Goal: Information Seeking & Learning: Compare options

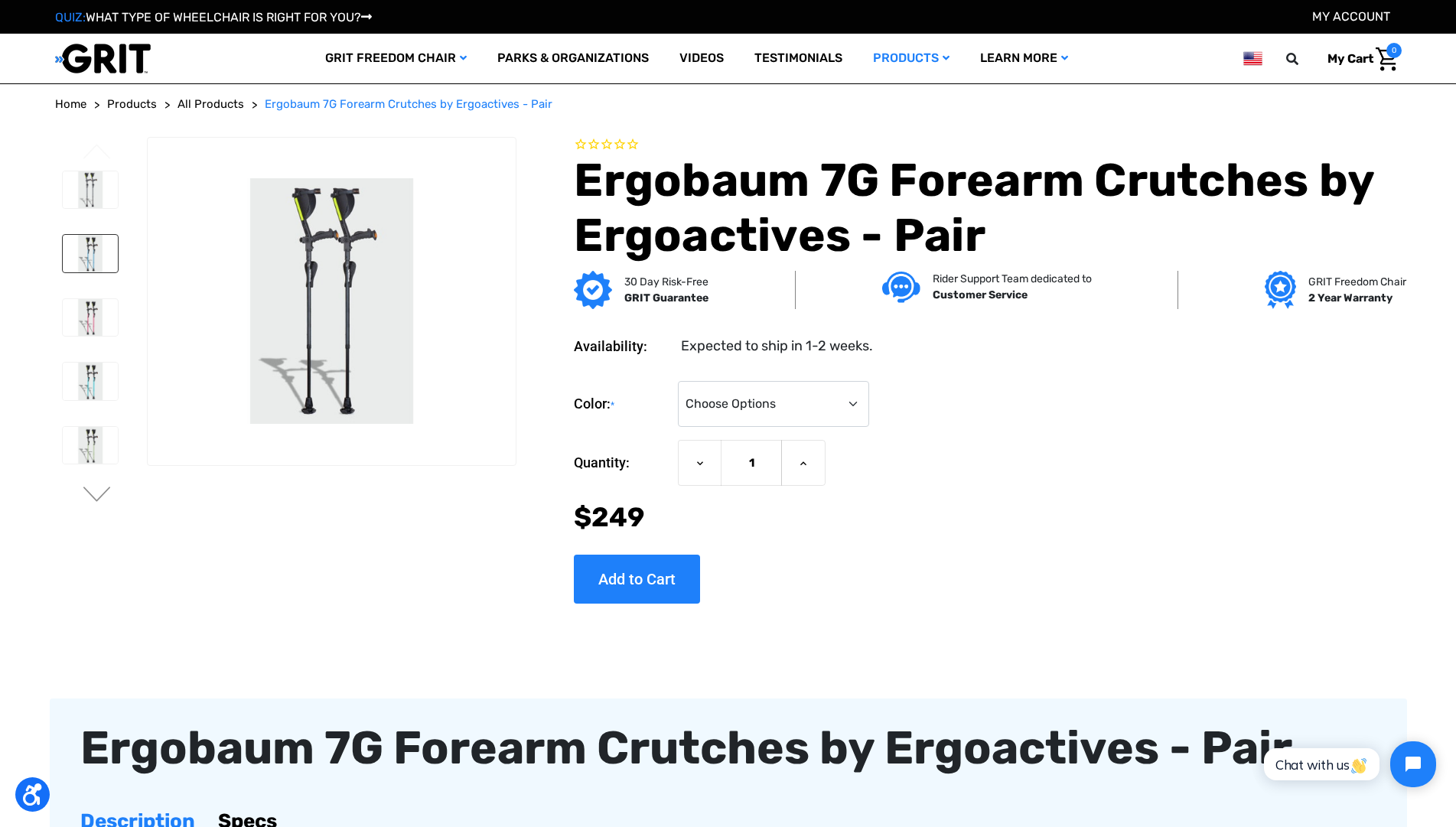
click at [95, 264] on img at bounding box center [91, 253] width 56 height 38
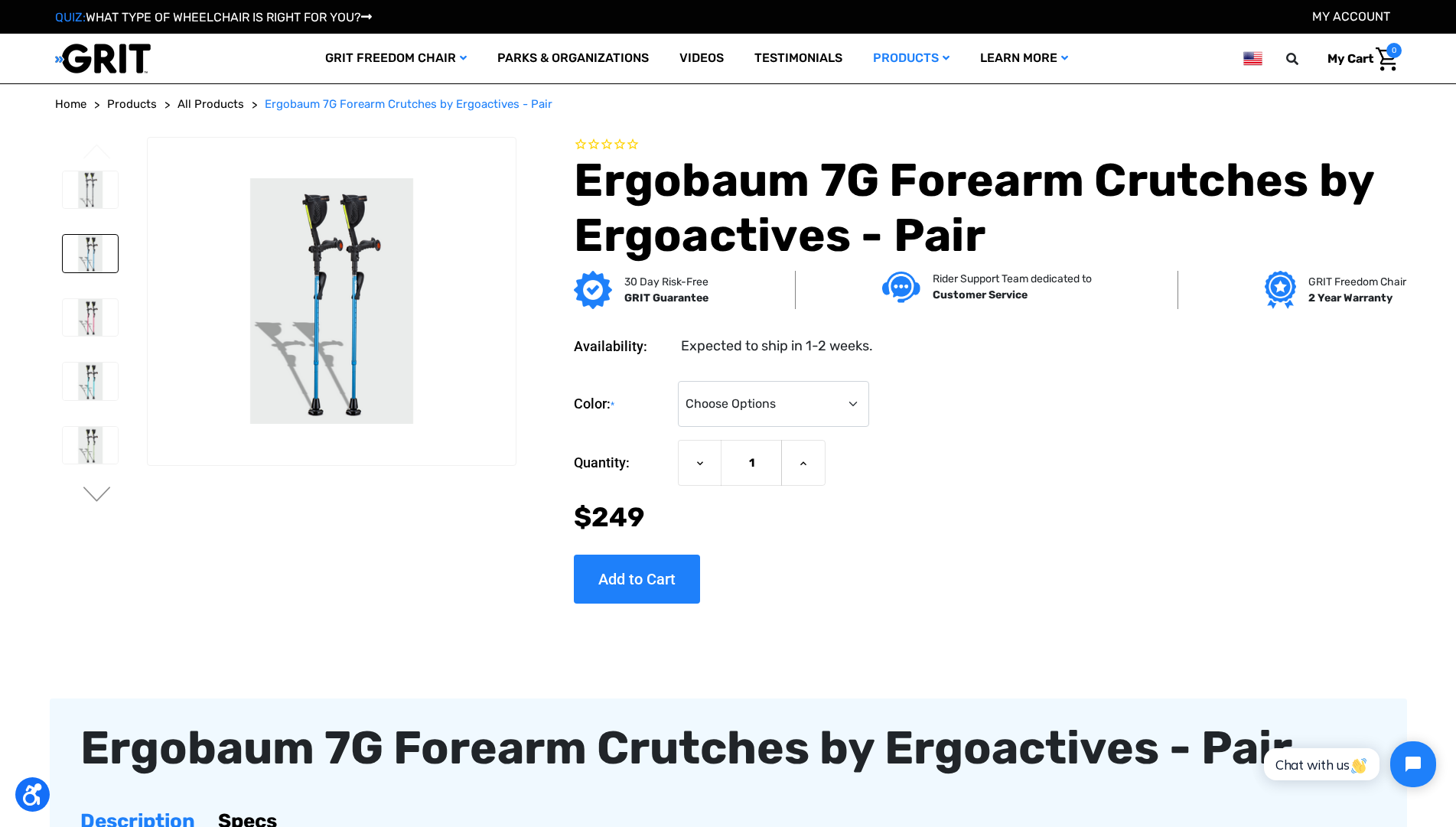
click at [97, 338] on li at bounding box center [90, 317] width 70 height 53
click at [86, 444] on img at bounding box center [91, 445] width 56 height 38
click at [92, 175] on img at bounding box center [91, 190] width 56 height 38
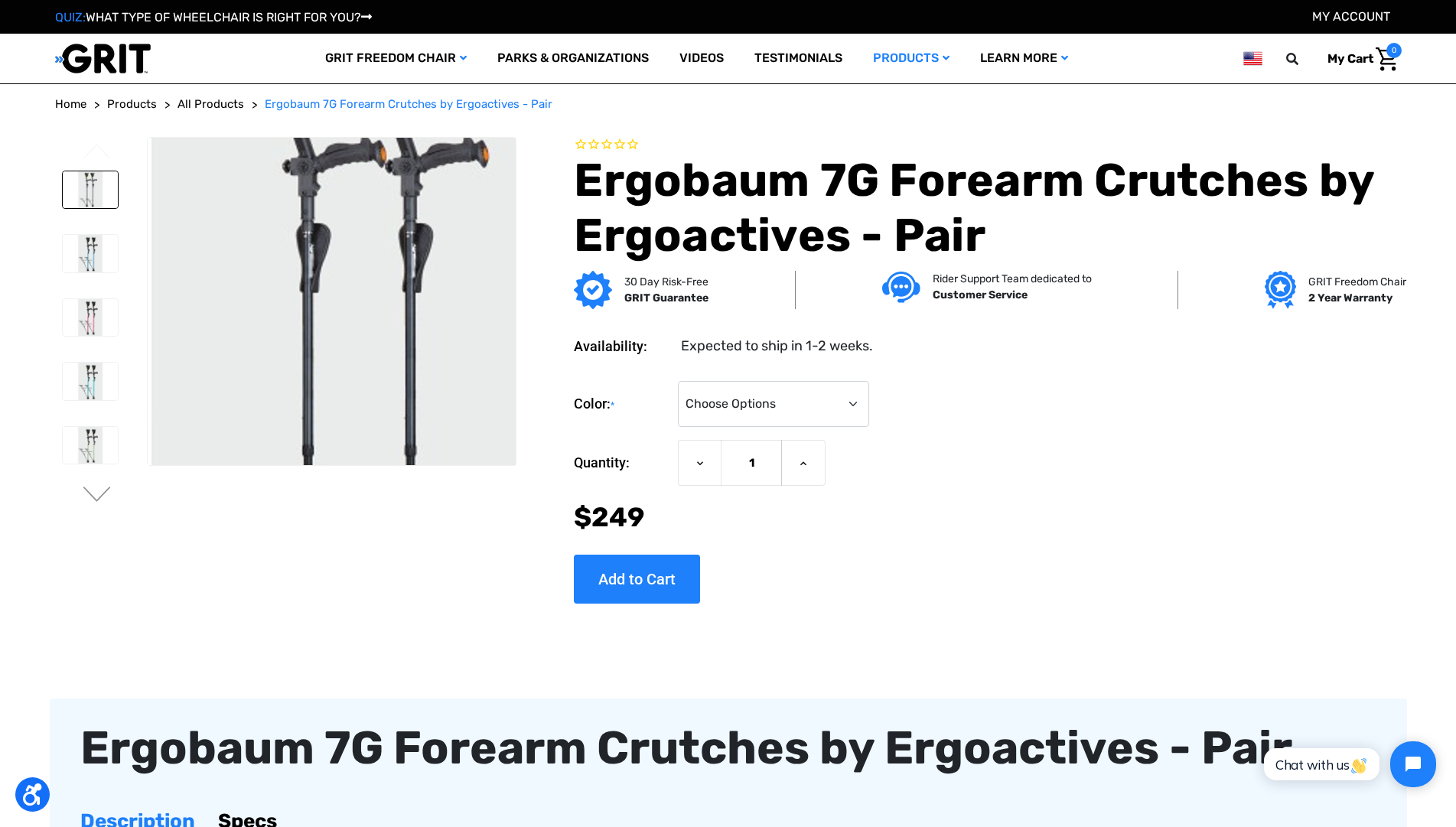
click at [310, 273] on img at bounding box center [368, 328] width 980 height 652
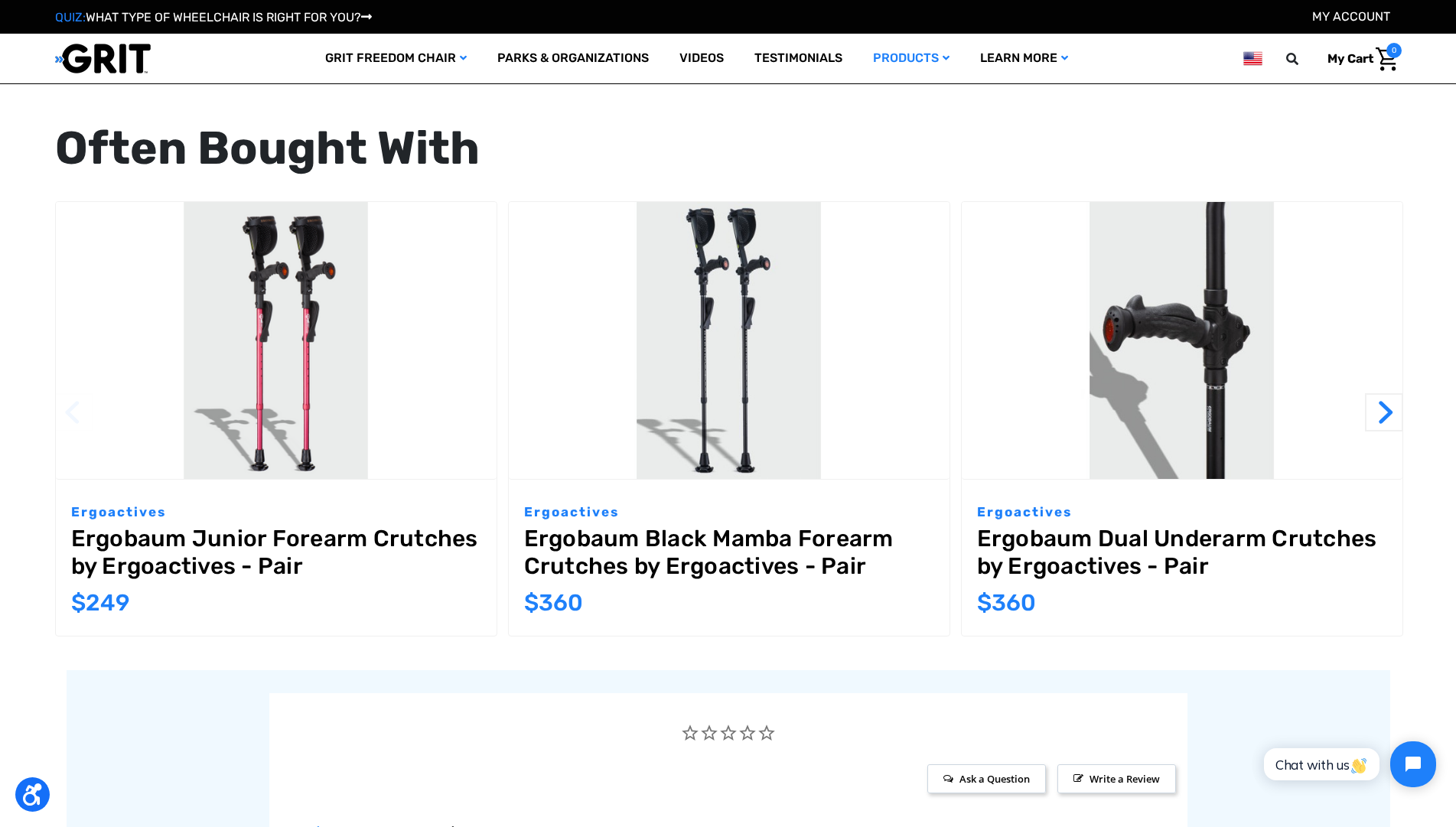
scroll to position [1612, 0]
click at [738, 558] on link "Ergobaum Black Mamba Forearm Crutches by Ergoactives - Pair" at bounding box center [729, 553] width 410 height 55
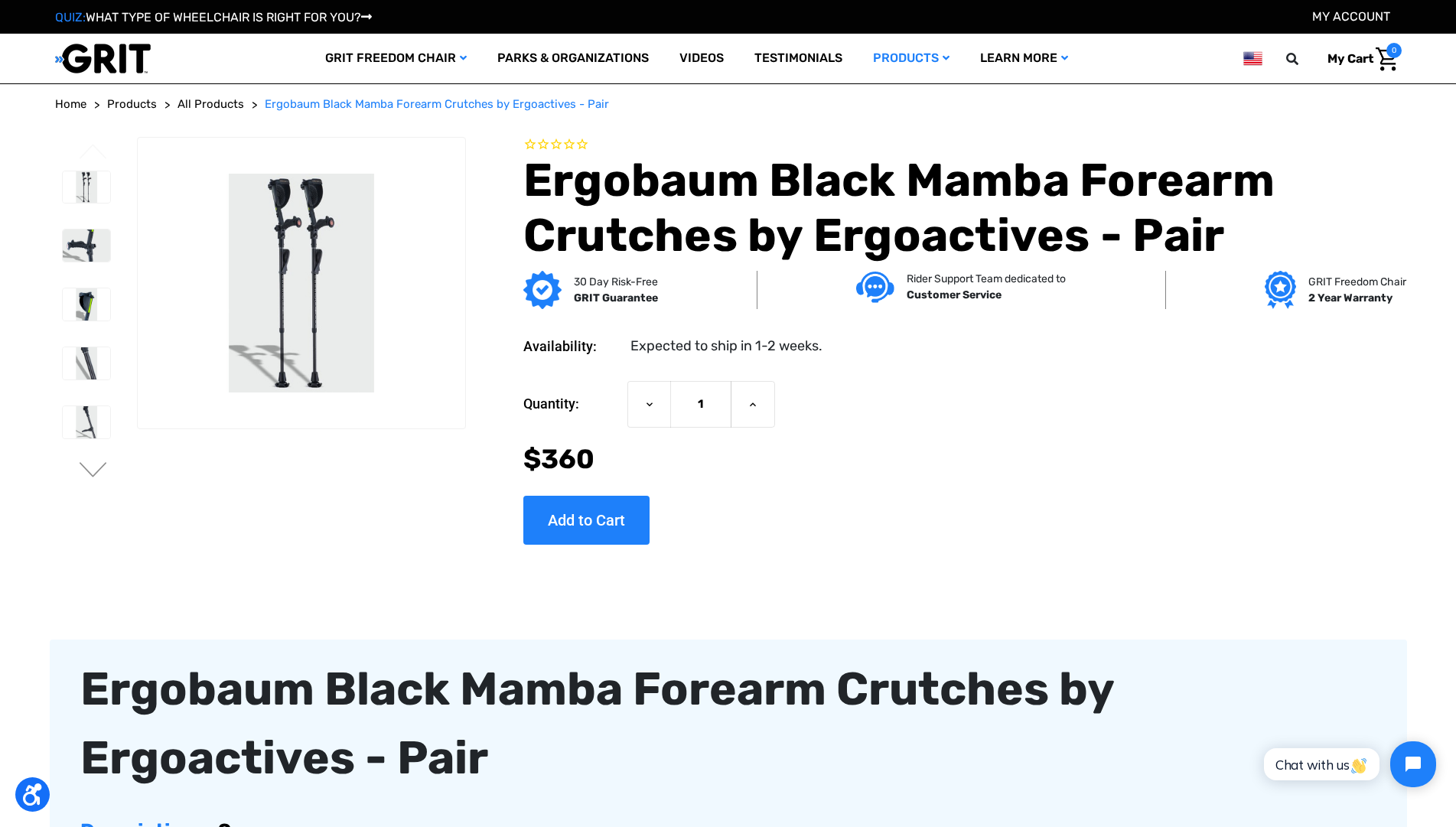
click at [202, 104] on span "All Products" at bounding box center [210, 104] width 67 height 14
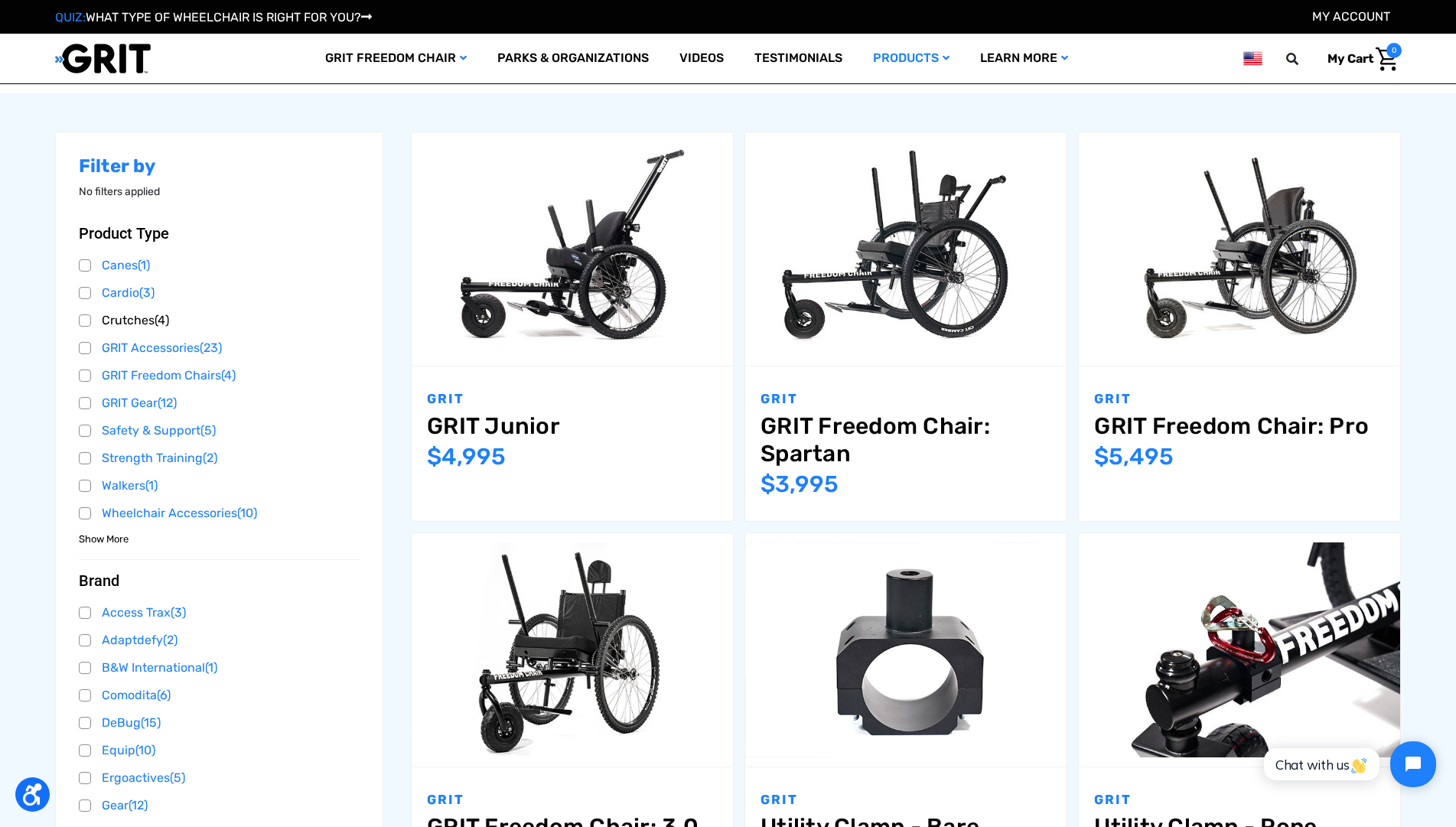
click at [98, 323] on link "Crutches (4)" at bounding box center [219, 320] width 281 height 23
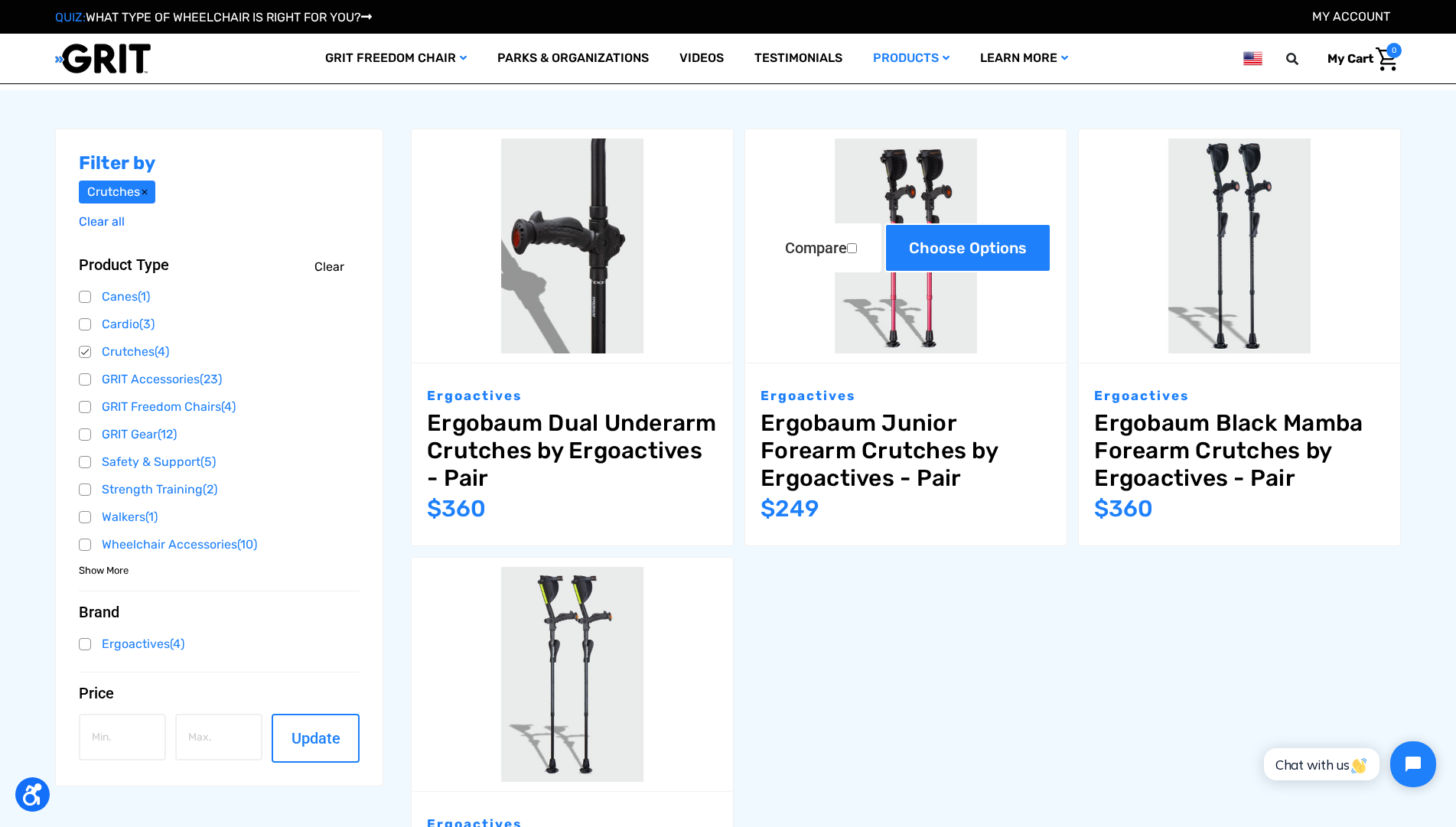
scroll to position [248, 0]
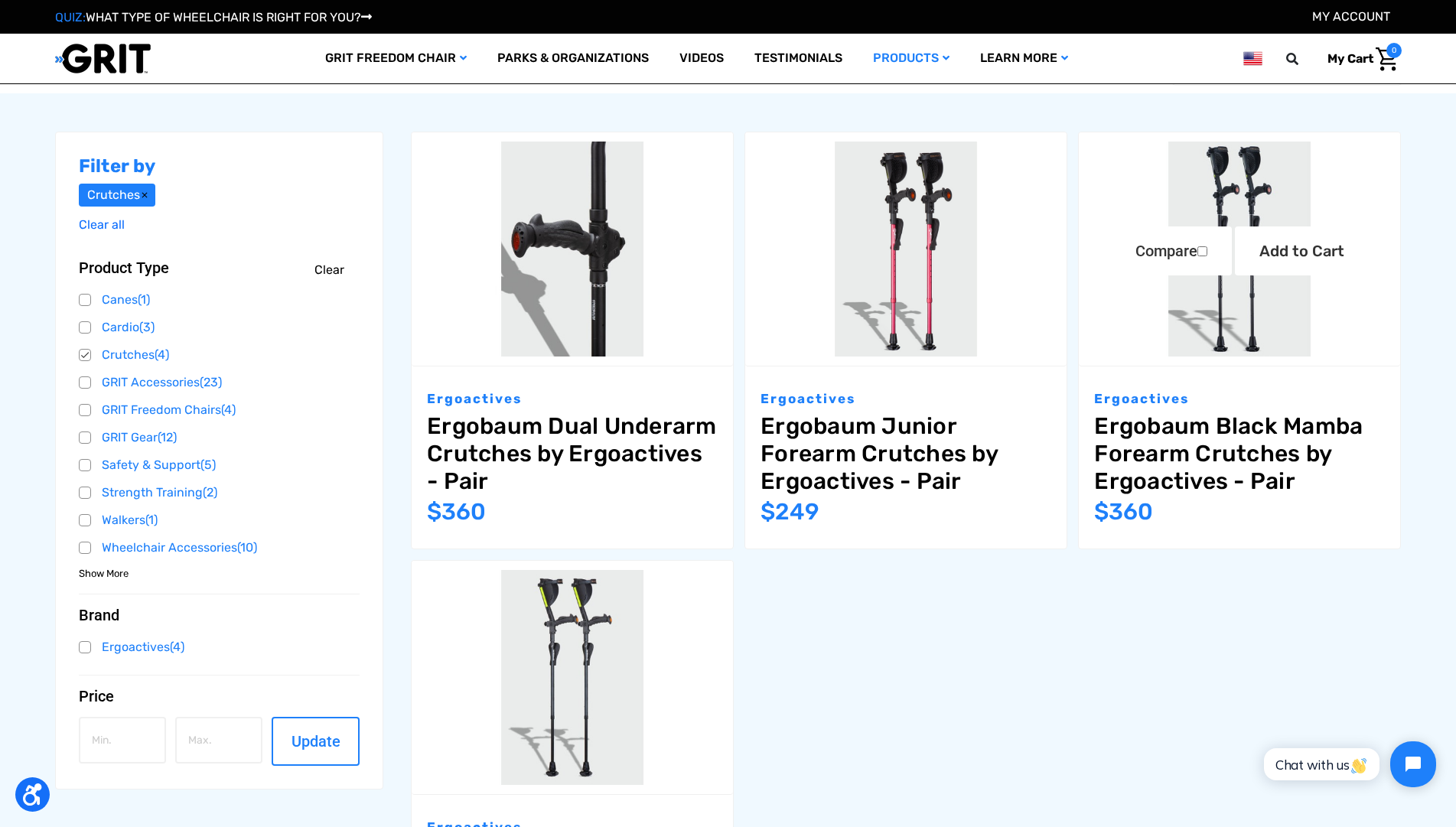
click at [1204, 435] on link "Ergobaum Black Mamba Forearm Crutches by Ergoactives - Pair" at bounding box center [1239, 453] width 290 height 83
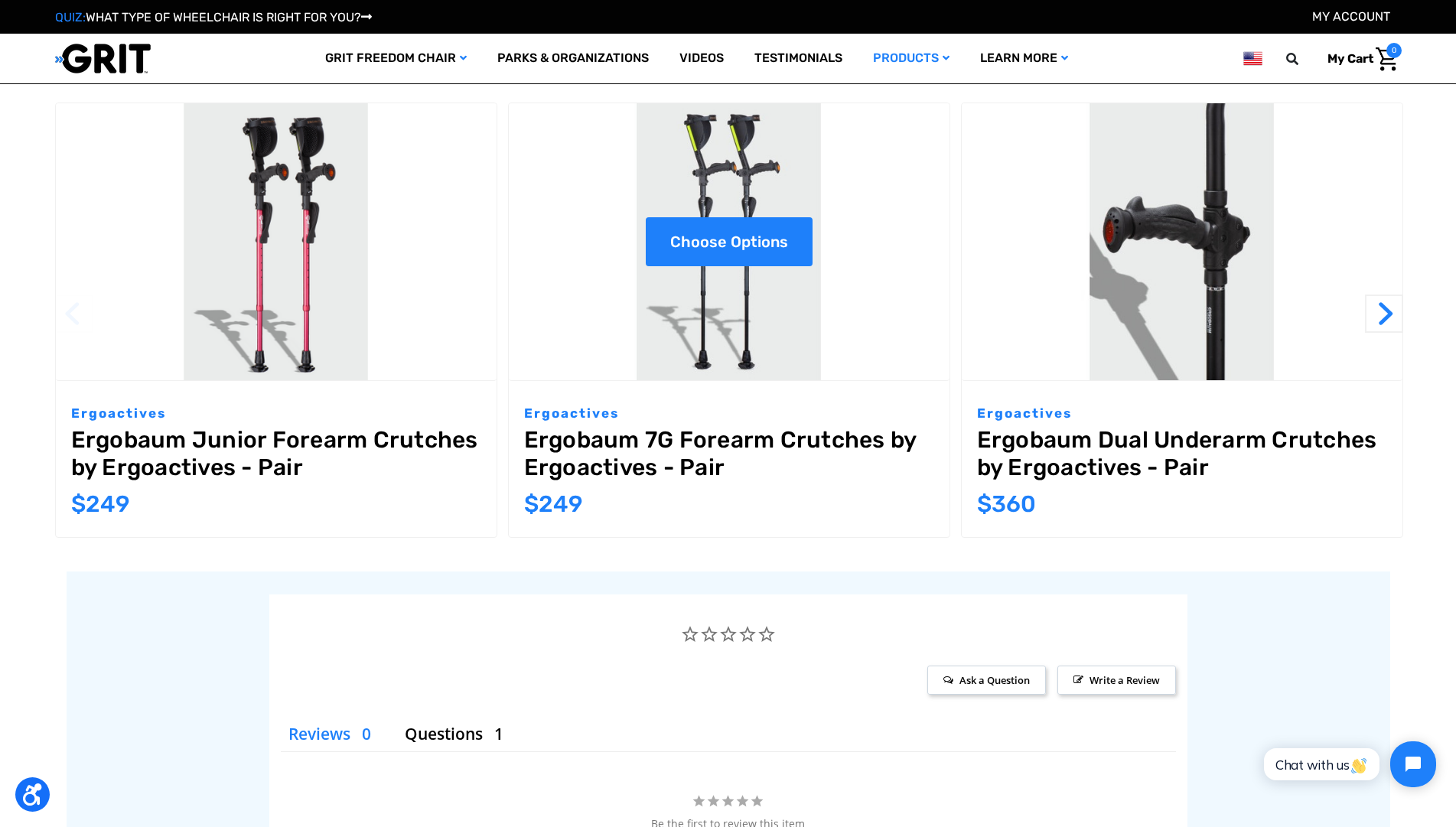
scroll to position [1736, 0]
